Goal: Task Accomplishment & Management: Complete application form

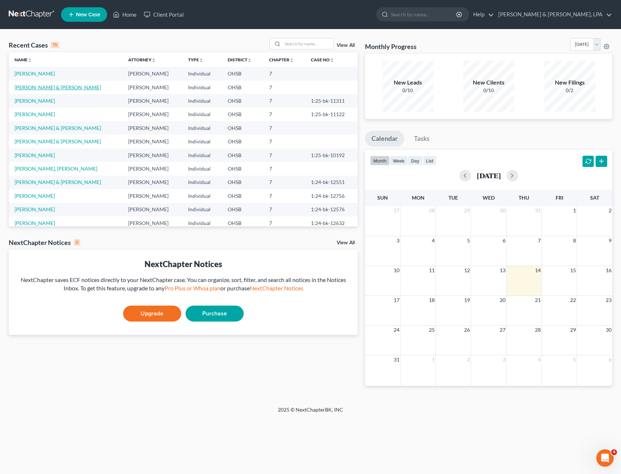
click at [48, 88] on link "[PERSON_NAME] & [PERSON_NAME]" at bounding box center [58, 87] width 86 height 6
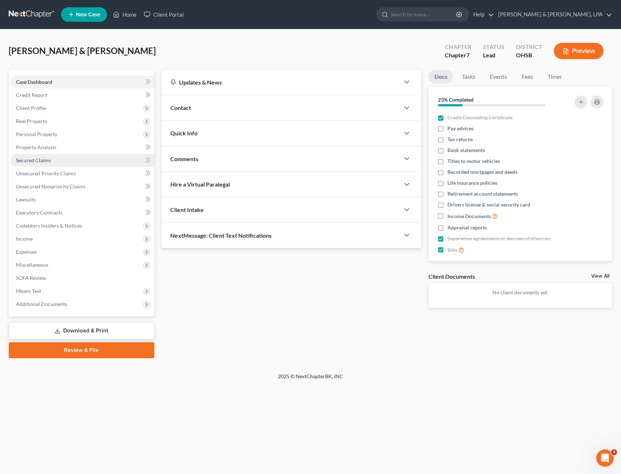
click at [39, 158] on span "Secured Claims" at bounding box center [33, 160] width 35 height 6
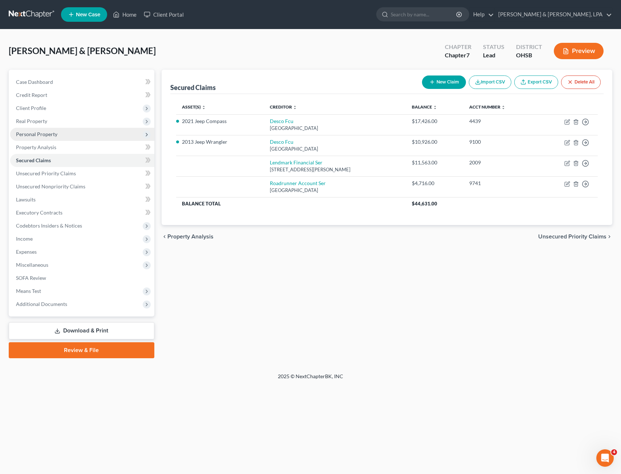
click at [43, 137] on span "Personal Property" at bounding box center [36, 134] width 41 height 6
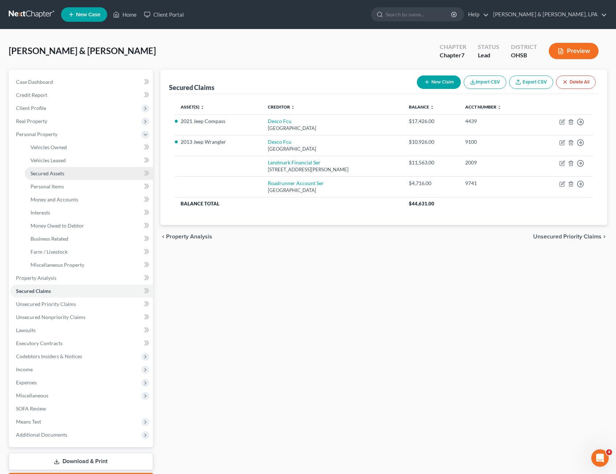
click at [46, 171] on span "Secured Assets" at bounding box center [48, 173] width 34 height 6
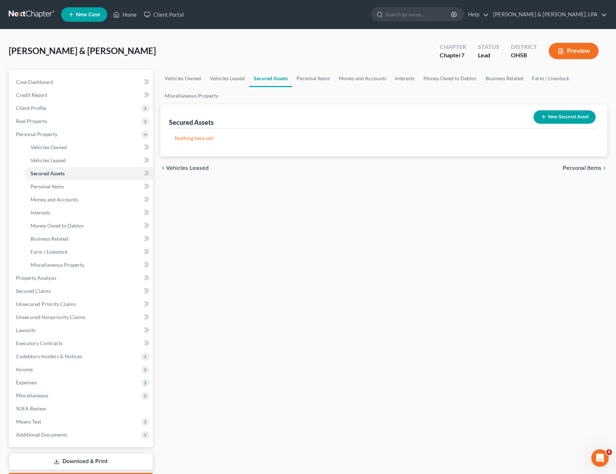
click at [556, 114] on button "New Secured Asset" at bounding box center [564, 116] width 62 height 13
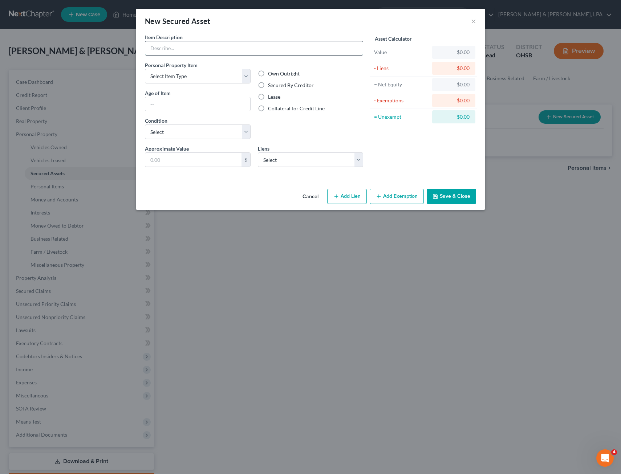
click at [196, 48] on input "text" at bounding box center [254, 48] width 218 height 14
type input "[PERSON_NAME] Z Turn ZT XL (FR651V)"
click at [268, 84] on label "Secured By Creditor" at bounding box center [291, 85] width 46 height 7
click at [271, 84] on input "Secured By Creditor" at bounding box center [273, 84] width 5 height 5
radio input "true"
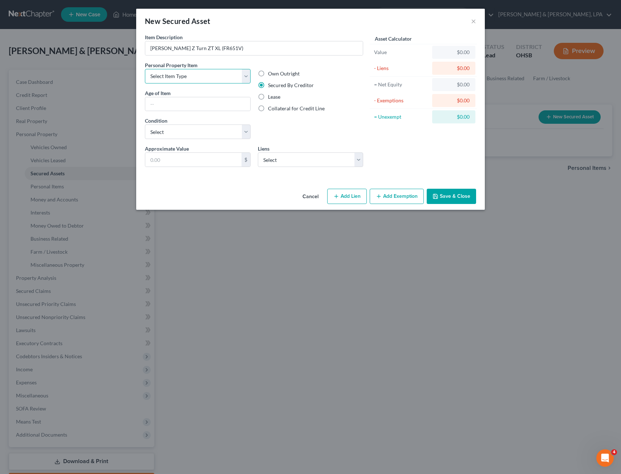
click at [246, 77] on select "Select Item Type Clothing Collectibles Of Value Electronics Firearms Household …" at bounding box center [198, 76] width 106 height 15
select select "other"
click at [145, 69] on select "Select Item Type Clothing Collectibles Of Value Electronics Firearms Household …" at bounding box center [198, 76] width 106 height 15
click at [244, 128] on select "Select Excellent Very Good Good Fair Poor" at bounding box center [198, 132] width 106 height 15
select select "4"
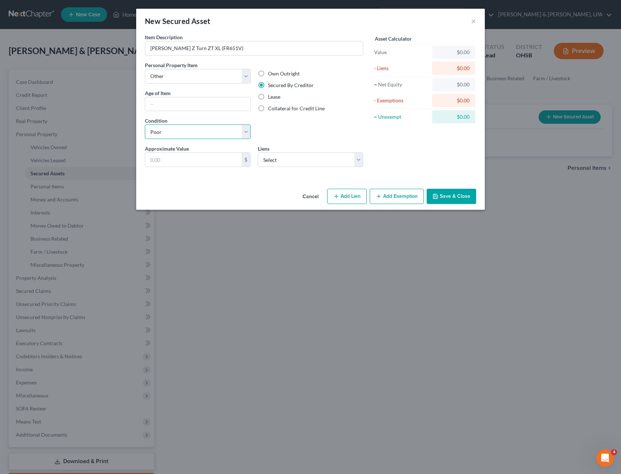
click at [145, 125] on select "Select Excellent Very Good Good Fair Poor" at bounding box center [198, 132] width 106 height 15
click at [193, 164] on input "text" at bounding box center [193, 160] width 96 height 14
type input "500"
click at [298, 127] on div "Own Outright Secured By Creditor Lease Collateral for Credit Line" at bounding box center [310, 103] width 113 height 84
click at [358, 158] on select "Select Lendmark Financial Ser - $11,563.00 Roadrunner Account Ser - $4,716.00" at bounding box center [311, 160] width 106 height 15
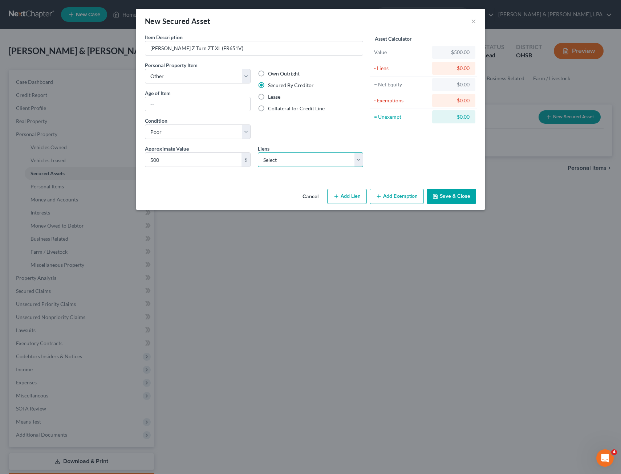
select select "1"
click at [258, 153] on select "Select Lendmark Financial Ser - $11,563.00 Roadrunner Account Ser - $4,716.00" at bounding box center [311, 160] width 106 height 15
select select
select select "45"
select select "1"
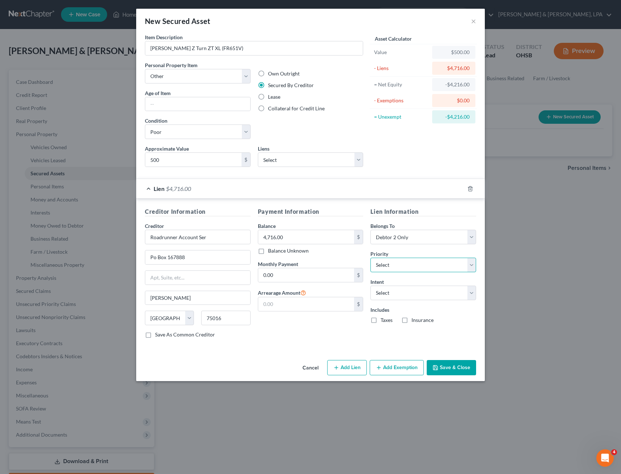
click at [474, 267] on select "Select 1st 2nd 3rd 4th 5th 6th 7th 8th 9th 10th 11th 12th 13th 14th 15th 16th 1…" at bounding box center [424, 265] width 106 height 15
select select "0"
click at [371, 258] on select "Select 1st 2nd 3rd 4th 5th 6th 7th 8th 9th 10th 11th 12th 13th 14th 15th 16th 1…" at bounding box center [424, 265] width 106 height 15
click at [470, 291] on select "Select Surrender Redeem Reaffirm Avoid Other" at bounding box center [424, 293] width 106 height 15
select select "0"
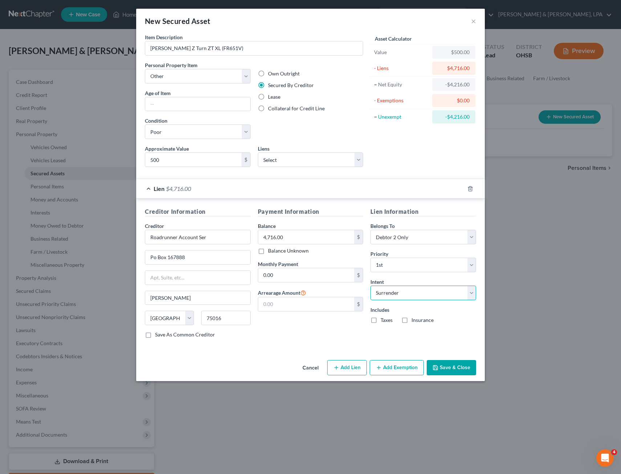
click at [371, 286] on select "Select Surrender Redeem Reaffirm Avoid Other" at bounding box center [424, 293] width 106 height 15
click at [357, 162] on select "Select Lendmark Financial Ser - $11,563.00" at bounding box center [311, 160] width 106 height 15
click at [376, 157] on div "Asset Calculator Value $500.00 - Liens $4,716.00 = Net Equity -$4,216.00 - Exem…" at bounding box center [423, 102] width 113 height 139
click at [249, 74] on select "Select Item Type Clothing Collectibles Of Value Electronics Firearms Household …" at bounding box center [198, 76] width 106 height 15
click at [283, 62] on div "Own Outright Secured By Creditor Lease Collateral for Credit Line" at bounding box center [310, 103] width 113 height 84
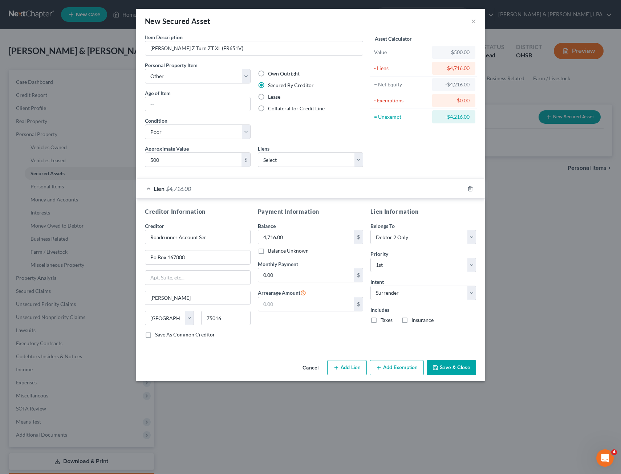
click at [455, 365] on button "Save & Close" at bounding box center [451, 367] width 49 height 15
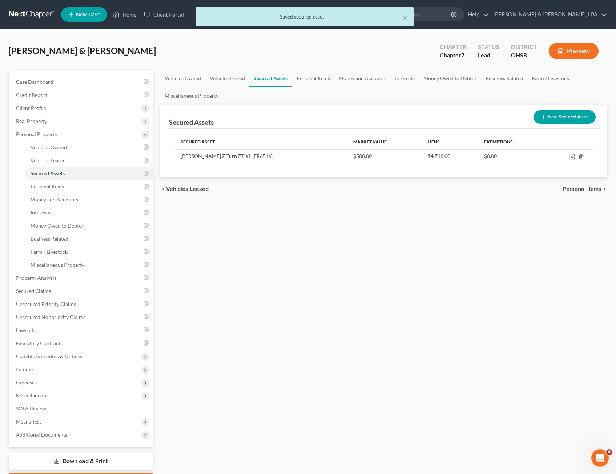
click at [575, 117] on button "New Secured Asset" at bounding box center [564, 116] width 62 height 13
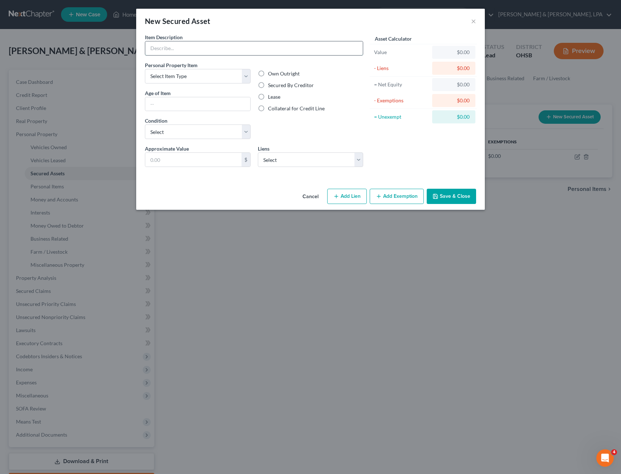
click at [239, 46] on input "text" at bounding box center [254, 48] width 218 height 14
paste input "72-in Hisense Roku TV and a 50 inch Hisense Roku TV along with our 54-in deck H…"
type input "72-in Hisense Roku TV and a 50 inch Hisense Roku TV along with our 54-in deck H…"
click at [246, 78] on select "Select Item Type Clothing Collectibles Of Value Electronics Firearms Household …" at bounding box center [198, 76] width 106 height 15
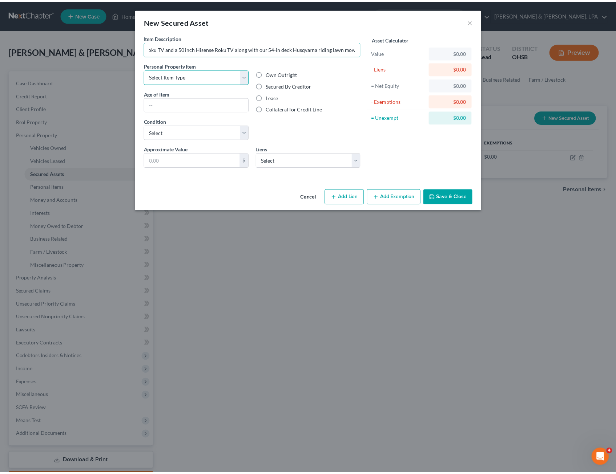
scroll to position [0, 0]
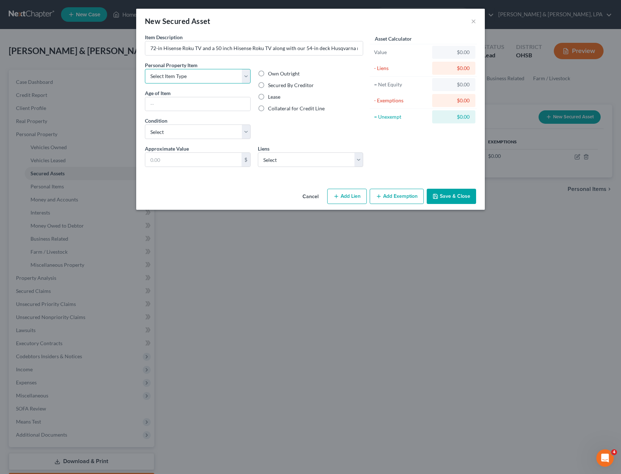
select select "electronics"
click at [145, 69] on select "Select Item Type Clothing Collectibles Of Value Electronics Firearms Household …" at bounding box center [198, 76] width 106 height 15
click at [243, 130] on select "Select Excellent Very Good Good Fair Poor" at bounding box center [198, 132] width 106 height 15
select select "2"
click at [145, 125] on select "Select Excellent Very Good Good Fair Poor" at bounding box center [198, 132] width 106 height 15
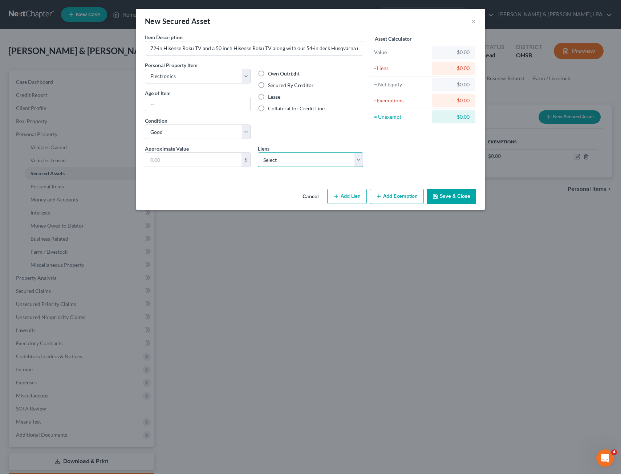
click at [360, 159] on select "Select Lendmark Financial Ser - $11,563.00" at bounding box center [311, 160] width 106 height 15
select select "10"
select select "2"
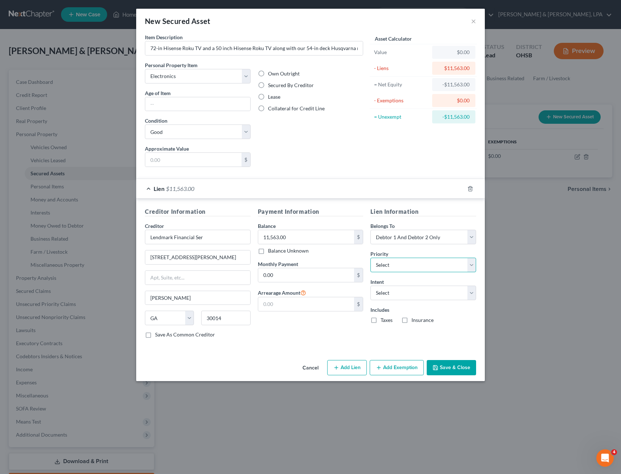
click at [473, 266] on select "Select 1st 2nd 3rd 4th 5th 6th 7th 8th 9th 10th 11th 12th 13th 14th 15th 16th 1…" at bounding box center [424, 265] width 106 height 15
select select "0"
click at [371, 258] on select "Select 1st 2nd 3rd 4th 5th 6th 7th 8th 9th 10th 11th 12th 13th 14th 15th 16th 1…" at bounding box center [424, 265] width 106 height 15
click at [471, 292] on select "Select Surrender Redeem Reaffirm Avoid Other" at bounding box center [424, 293] width 106 height 15
select select "0"
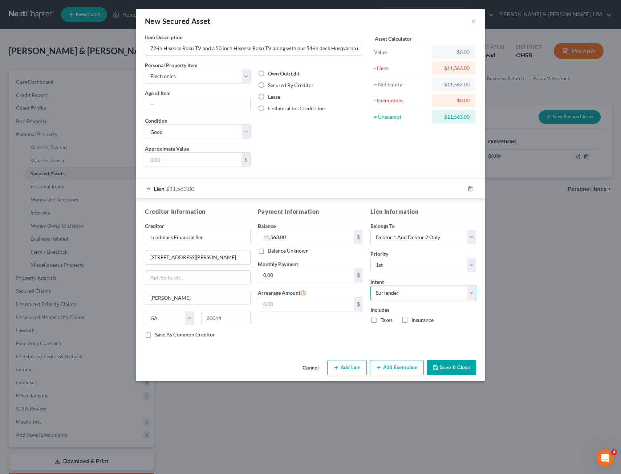
click at [371, 286] on select "Select Surrender Redeem Reaffirm Avoid Other" at bounding box center [424, 293] width 106 height 15
click at [268, 88] on label "Secured By Creditor" at bounding box center [291, 85] width 46 height 7
click at [271, 86] on input "Secured By Creditor" at bounding box center [273, 84] width 5 height 5
radio input "true"
click at [444, 367] on button "Save & Close" at bounding box center [451, 367] width 49 height 15
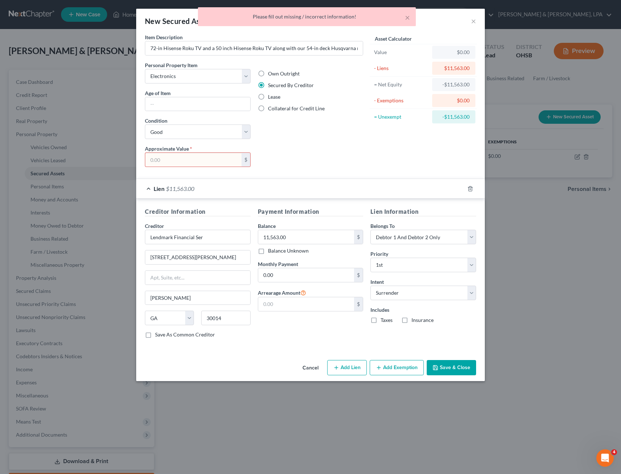
click at [196, 160] on input "text" at bounding box center [193, 160] width 96 height 14
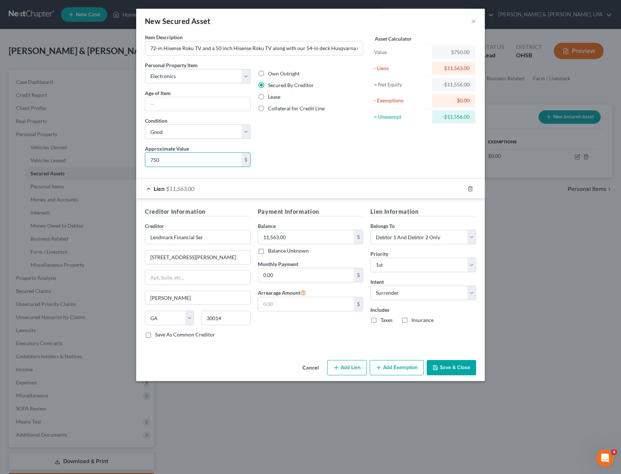
type input "750"
click at [456, 370] on button "Save & Close" at bounding box center [451, 367] width 49 height 15
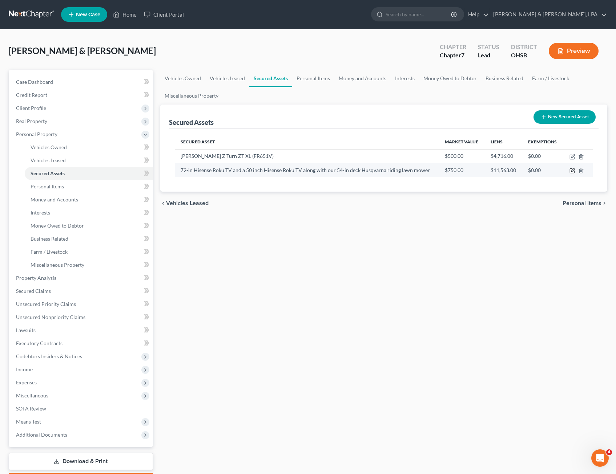
click at [570, 171] on icon "button" at bounding box center [572, 171] width 6 height 6
select select "electronics"
select select "2"
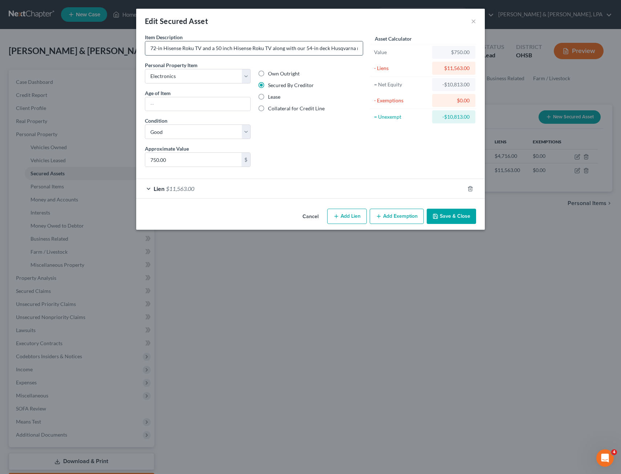
click at [211, 46] on input "72-in Hisense Roku TV and a 50 inch Hisense Roku TV along with our 54-in deck H…" at bounding box center [254, 48] width 218 height 14
click at [215, 47] on input "72-in Hisense Roku TV and a 50 inch Hisense Roku TV along with our 54-in deck H…" at bounding box center [254, 48] width 218 height 14
click at [320, 48] on input "72-in Hisense Roku TV, 50 inch Hisense Roku TV, and 54-in deck Husqvarna riding…" at bounding box center [254, 48] width 218 height 14
type input "72-in Hisense Roku TV, 50 inch Hisense Roku TV, and 54-in deck Husqvarna Riding…"
click at [435, 213] on button "Save & Close" at bounding box center [451, 216] width 49 height 15
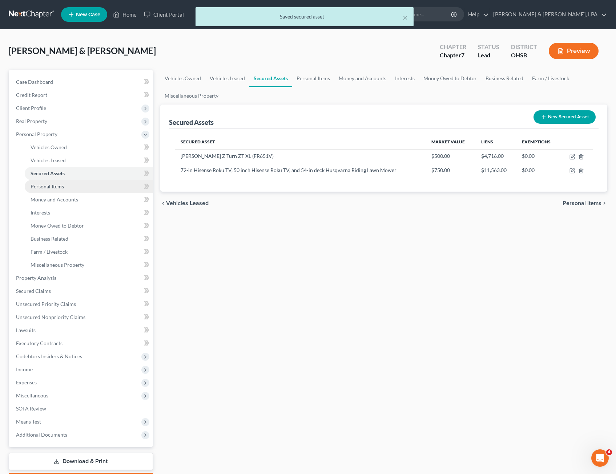
click at [59, 189] on span "Personal Items" at bounding box center [47, 186] width 33 height 6
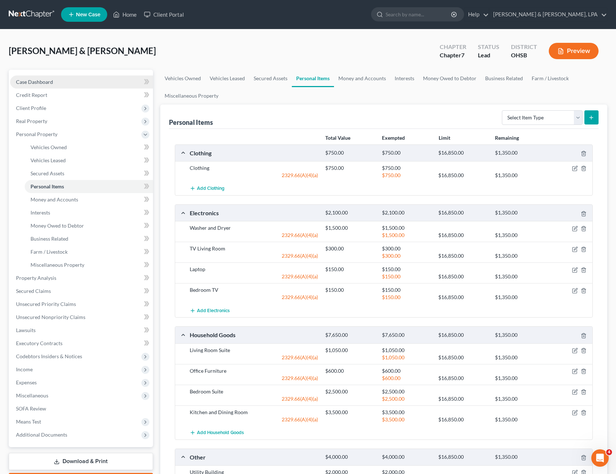
click at [42, 78] on link "Case Dashboard" at bounding box center [81, 82] width 143 height 13
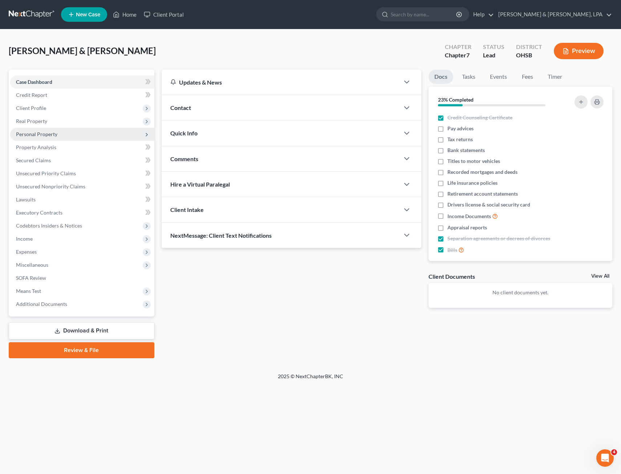
click at [44, 134] on span "Personal Property" at bounding box center [36, 134] width 41 height 6
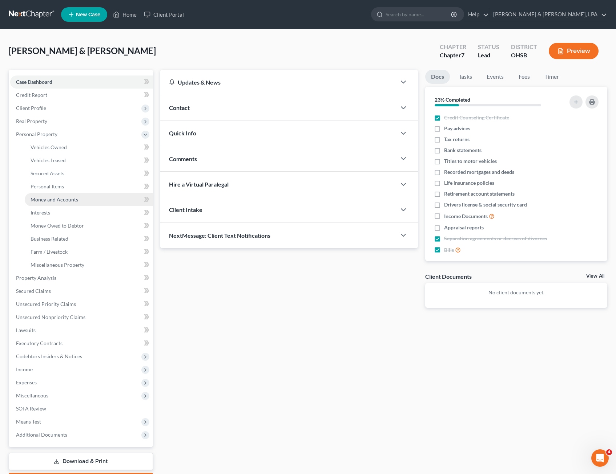
click at [57, 199] on span "Money and Accounts" at bounding box center [55, 200] width 48 height 6
